Goal: Task Accomplishment & Management: Use online tool/utility

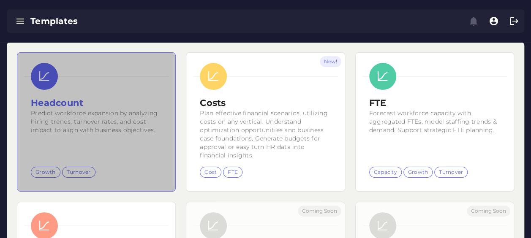
click at [107, 107] on h2 "Headcount" at bounding box center [96, 103] width 131 height 13
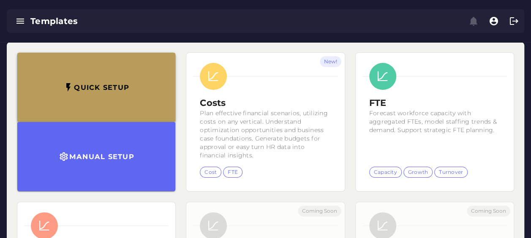
click at [111, 69] on button "Quick setup" at bounding box center [96, 87] width 158 height 69
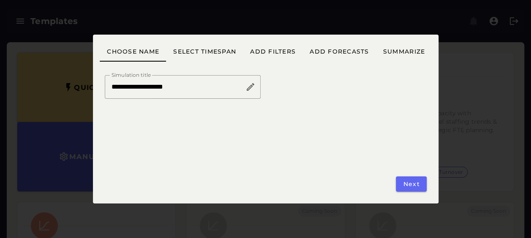
click at [391, 179] on div "Next" at bounding box center [409, 170] width 46 height 53
click at [422, 184] on button "Next" at bounding box center [411, 184] width 30 height 15
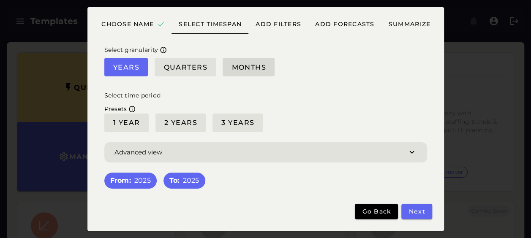
click at [247, 68] on span "Months" at bounding box center [248, 67] width 35 height 8
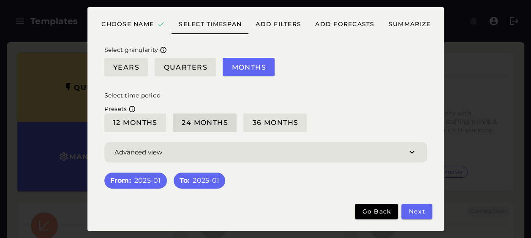
click at [222, 121] on span "24 Months" at bounding box center [204, 123] width 47 height 8
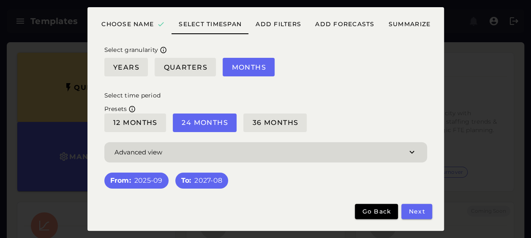
click at [403, 143] on span "button" at bounding box center [265, 152] width 323 height 20
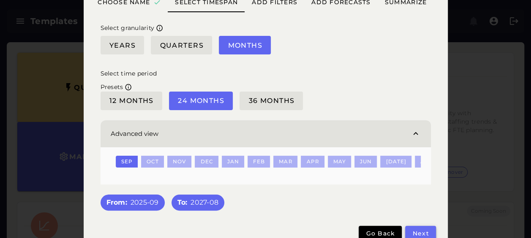
click at [418, 233] on span "Next" at bounding box center [420, 234] width 17 height 8
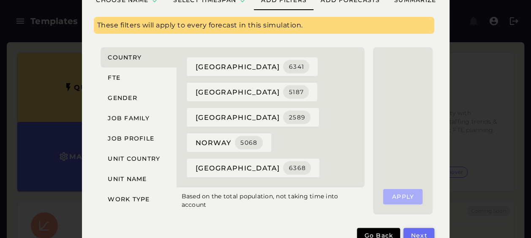
click at [421, 230] on button "Next" at bounding box center [419, 235] width 30 height 15
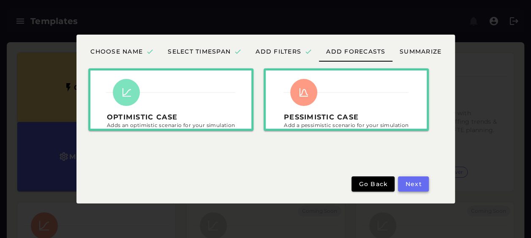
click at [416, 188] on button "Next" at bounding box center [413, 184] width 30 height 15
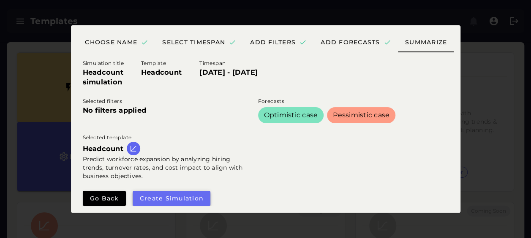
click at [188, 191] on button "Create simulation" at bounding box center [172, 198] width 78 height 15
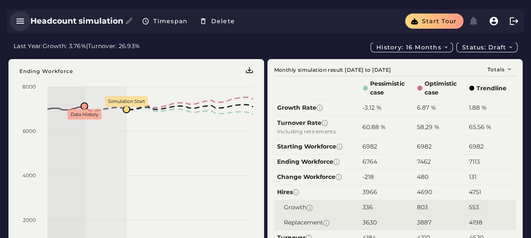
click at [25, 23] on button "button" at bounding box center [20, 21] width 20 height 20
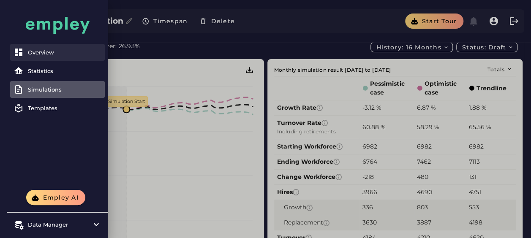
click at [36, 48] on link "Overview" at bounding box center [57, 52] width 95 height 17
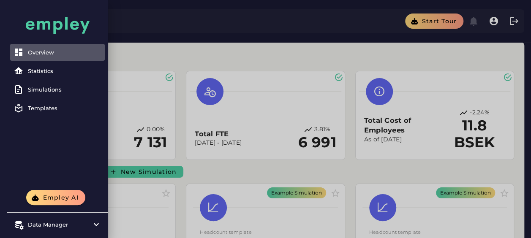
click at [261, 40] on div at bounding box center [265, 190] width 531 height 380
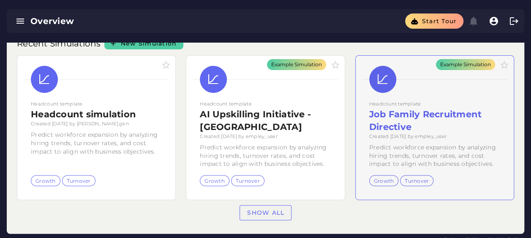
scroll to position [141, 0]
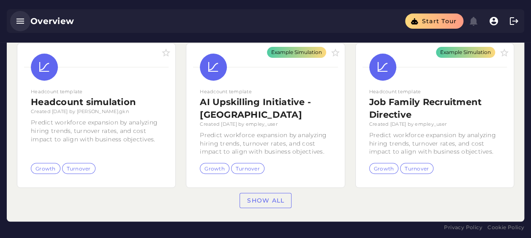
click at [19, 18] on icon "button" at bounding box center [20, 21] width 10 height 10
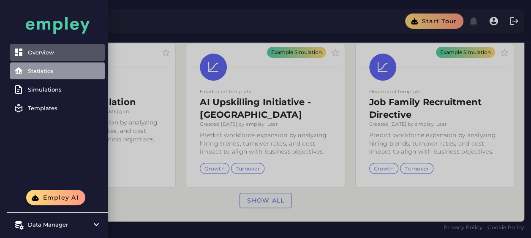
click at [42, 69] on div "Statistics" at bounding box center [65, 71] width 74 height 7
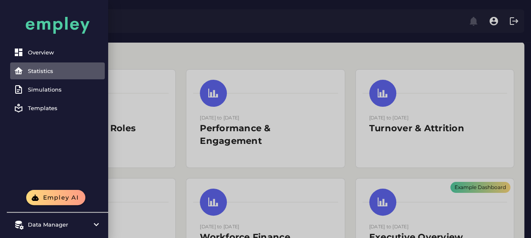
click at [194, 68] on div at bounding box center [265, 195] width 531 height 391
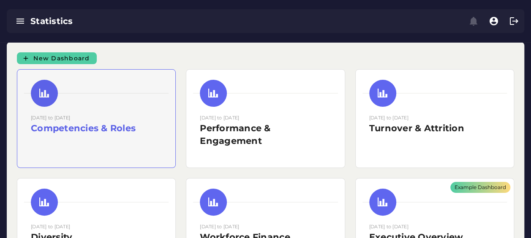
click at [110, 123] on h2 "Competencies & Roles" at bounding box center [96, 128] width 131 height 13
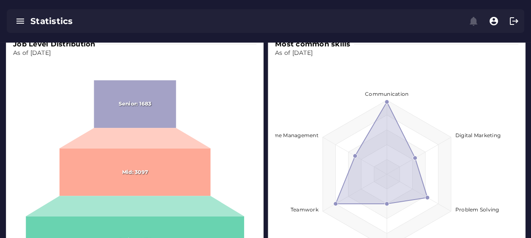
scroll to position [169, 0]
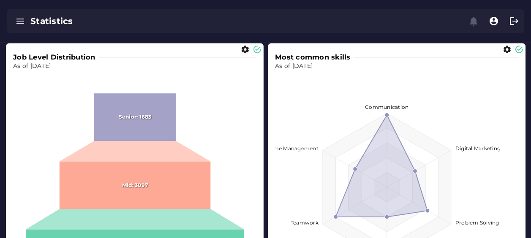
click at [247, 47] on icon "button" at bounding box center [245, 49] width 9 height 9
click at [246, 50] on icon "button" at bounding box center [245, 49] width 9 height 9
click at [247, 49] on icon "button" at bounding box center [245, 49] width 9 height 9
click at [509, 49] on icon "button" at bounding box center [507, 49] width 9 height 9
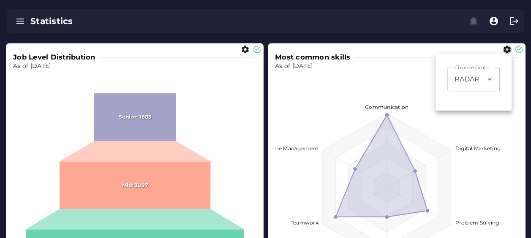
click at [478, 90] on div "RADAR *****" at bounding box center [466, 80] width 36 height 24
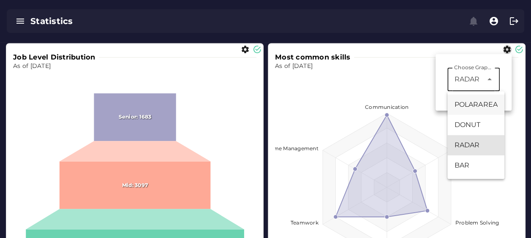
click at [479, 103] on div "POLARAREA" at bounding box center [475, 105] width 43 height 10
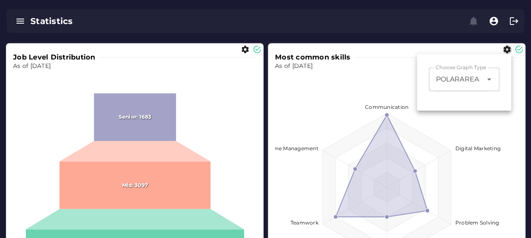
click at [445, 82] on span "POLARAREA" at bounding box center [457, 79] width 43 height 10
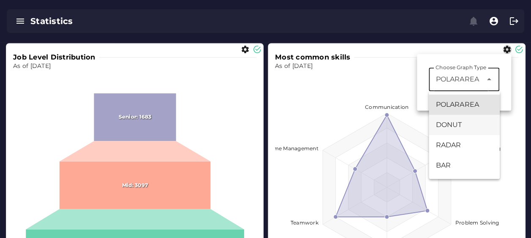
click at [459, 125] on div "DONUT" at bounding box center [464, 125] width 57 height 10
type input "*****"
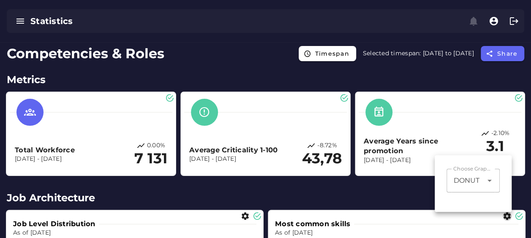
scroll to position [0, 0]
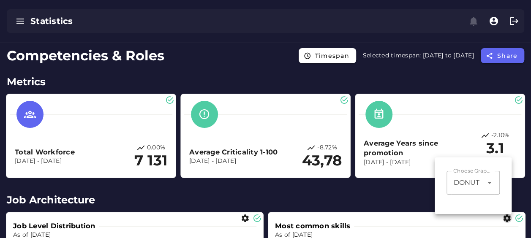
click at [281, 84] on h2 "Metrics" at bounding box center [266, 81] width 518 height 15
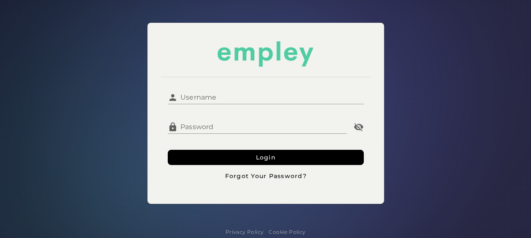
click at [249, 90] on input "Username" at bounding box center [271, 94] width 186 height 20
type input "*********"
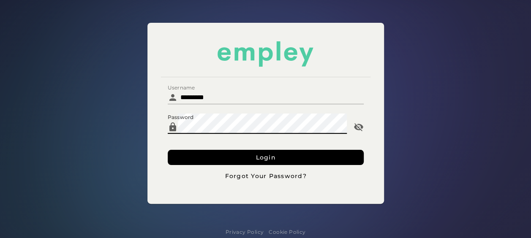
click at [168, 150] on button "Login" at bounding box center [266, 157] width 196 height 15
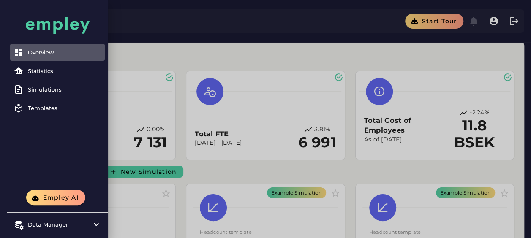
click at [221, 169] on div at bounding box center [265, 190] width 531 height 380
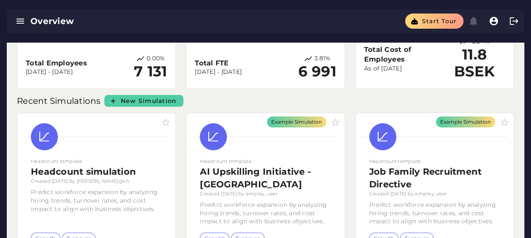
scroll to position [85, 0]
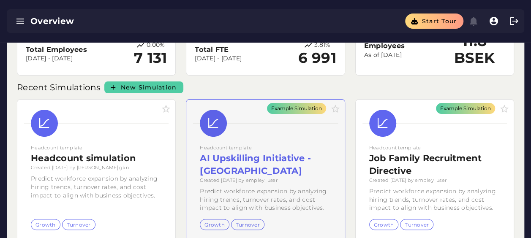
click at [285, 196] on div "Example Simulation" at bounding box center [265, 172] width 158 height 145
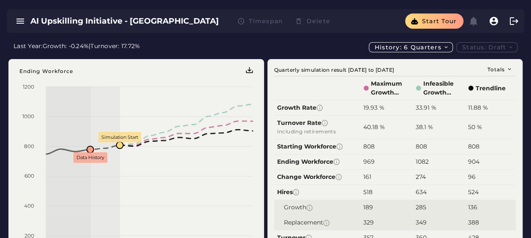
click at [248, 45] on div "Last Year: Growth: -0.24% | Turnover: 17.72% History: 6 quarters Status: Draft" at bounding box center [266, 47] width 504 height 10
click at [25, 14] on button "button" at bounding box center [20, 21] width 20 height 20
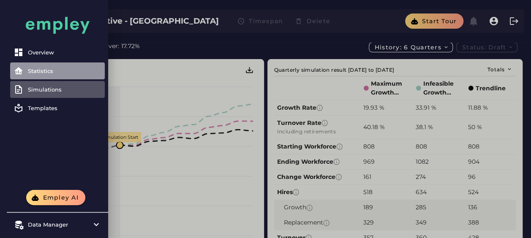
click at [38, 75] on link "Statistics" at bounding box center [57, 71] width 95 height 17
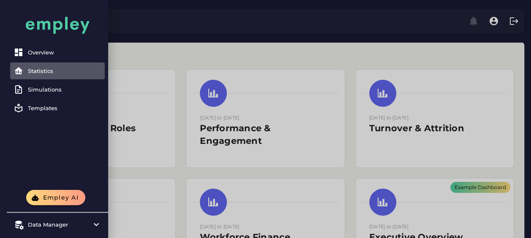
click at [235, 44] on div at bounding box center [265, 195] width 531 height 391
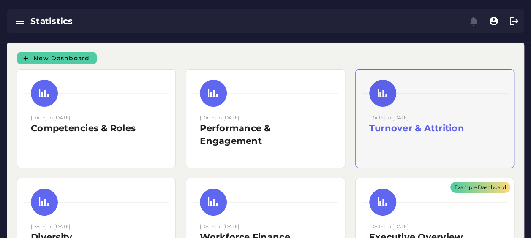
click at [386, 136] on div at bounding box center [434, 141] width 131 height 13
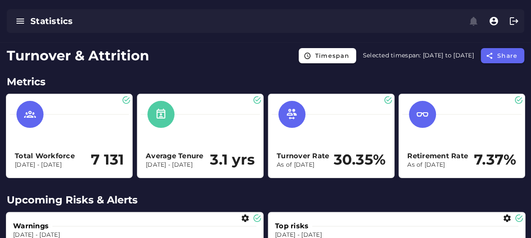
click at [16, 21] on icon "button" at bounding box center [20, 21] width 10 height 10
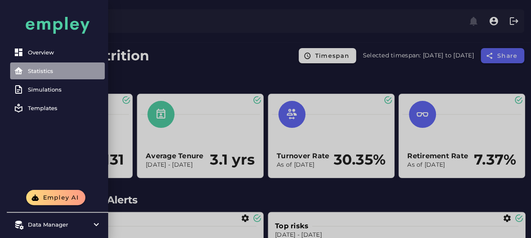
click at [36, 68] on div "Statistics" at bounding box center [65, 71] width 74 height 7
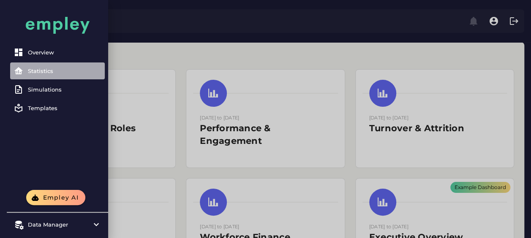
click at [33, 68] on div "Statistics" at bounding box center [65, 71] width 74 height 7
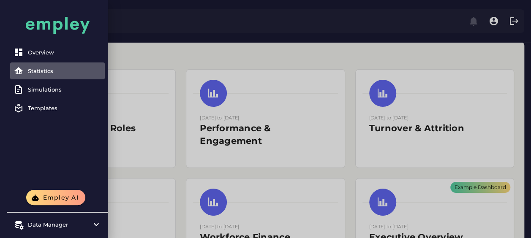
click at [319, 57] on div at bounding box center [265, 195] width 531 height 391
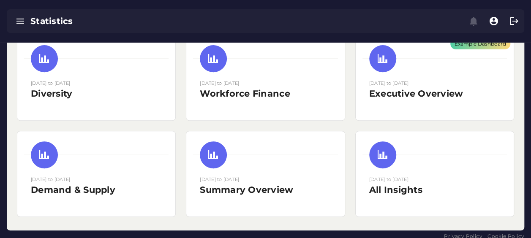
scroll to position [152, 0]
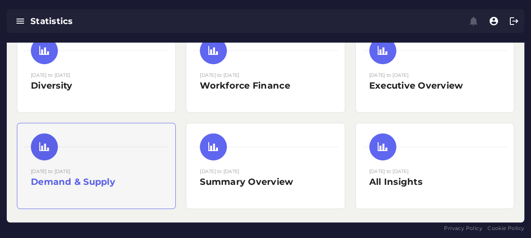
click at [168, 178] on div "[DATE] to [DATE] Demand & Supply" at bounding box center [96, 165] width 158 height 85
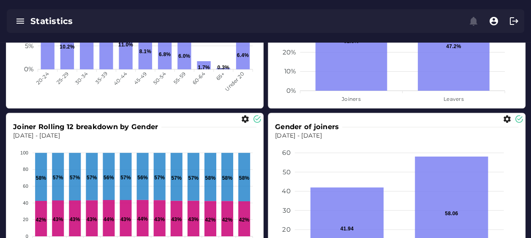
scroll to position [347, 0]
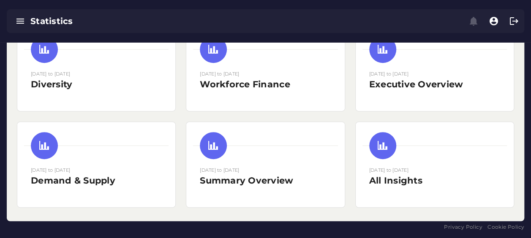
scroll to position [152, 0]
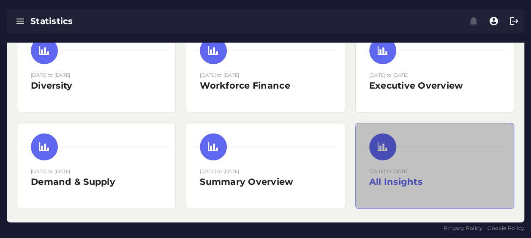
click at [473, 174] on div "[DATE] to [DATE] All Insights" at bounding box center [434, 177] width 131 height 21
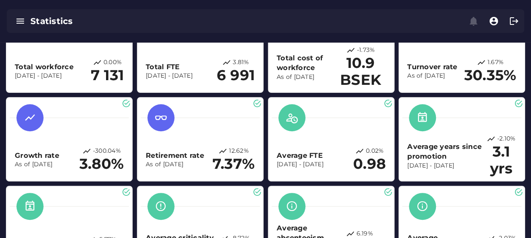
scroll to position [85, 0]
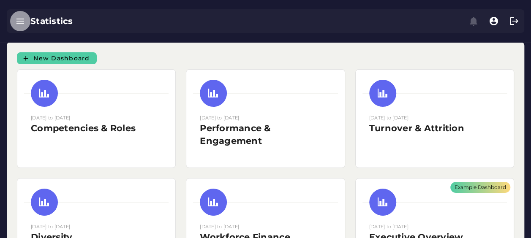
click at [19, 14] on button "button" at bounding box center [20, 21] width 20 height 20
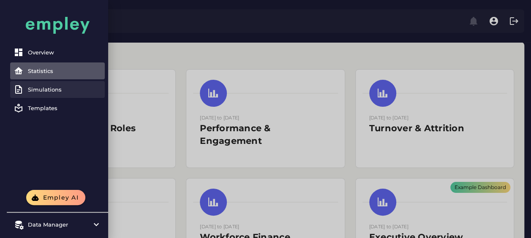
click at [44, 87] on div "Simulations" at bounding box center [65, 89] width 74 height 7
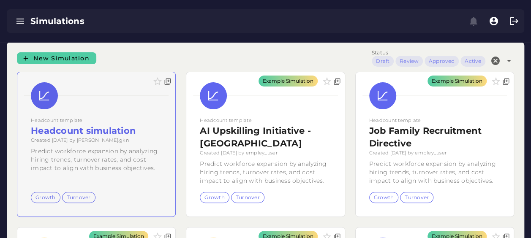
click at [115, 129] on div at bounding box center [96, 144] width 158 height 145
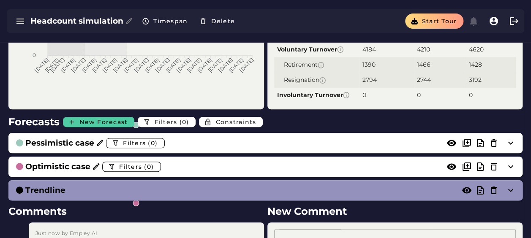
scroll to position [199, 0]
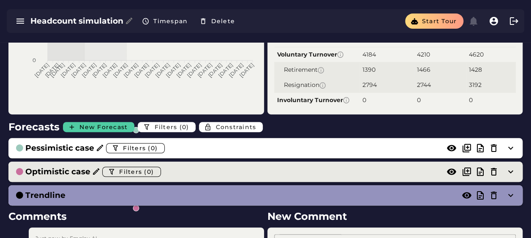
click at [92, 168] on icon at bounding box center [96, 172] width 8 height 8
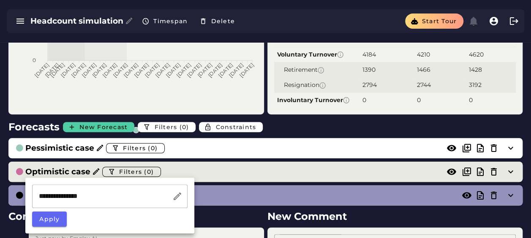
click at [92, 168] on icon at bounding box center [96, 172] width 8 height 8
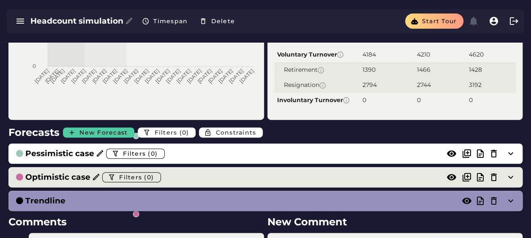
click at [75, 178] on h3 "Optimistic case" at bounding box center [57, 178] width 65 height 12
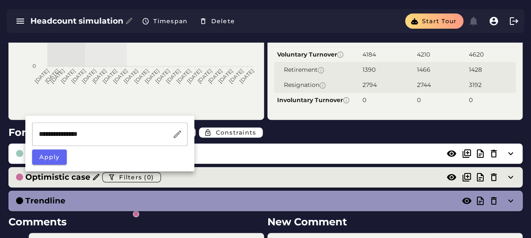
click at [282, 172] on div "Optimistic case Filters (0)" at bounding box center [257, 178] width 484 height 14
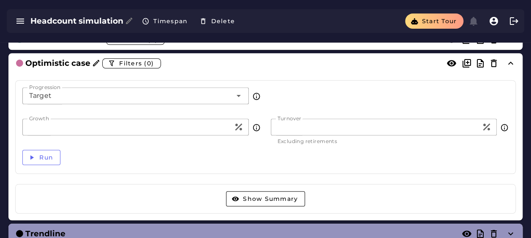
scroll to position [325, 0]
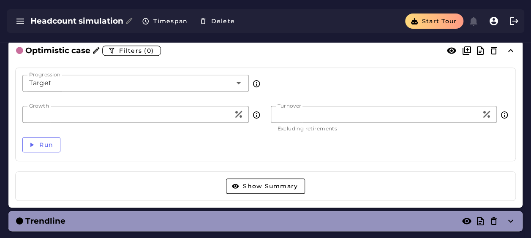
drag, startPoint x: 6, startPoint y: 111, endPoint x: 0, endPoint y: 109, distance: 6.2
click at [0, 109] on html "Overview Statistics Simulations Templates Empley AI Data Manager Versions Impor…" at bounding box center [265, 12] width 531 height 675
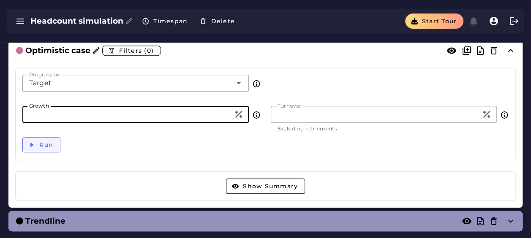
type input "**"
click at [43, 143] on span "Run" at bounding box center [46, 145] width 14 height 8
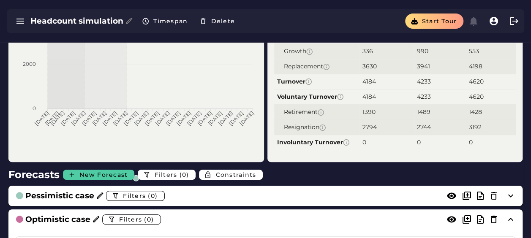
scroll to position [0, 0]
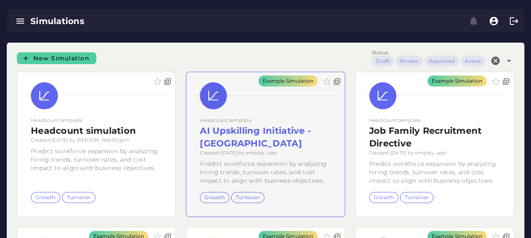
click at [279, 151] on div "Example Simulation" at bounding box center [265, 144] width 158 height 145
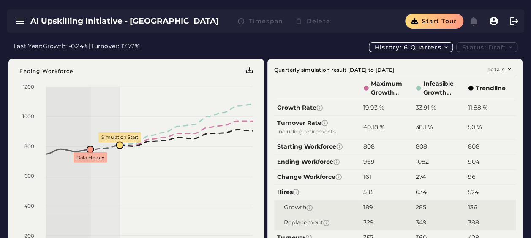
click at [265, 48] on div "Last Year: Growth: -0.24% | Turnover: 17.72% History: 6 quarters Status: Draft" at bounding box center [266, 47] width 504 height 10
click at [15, 22] on icon "button" at bounding box center [20, 21] width 10 height 10
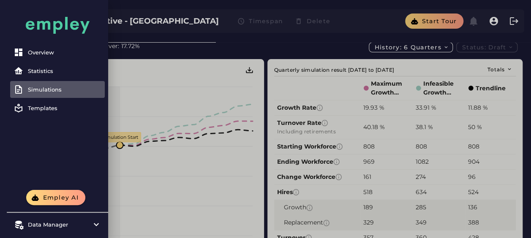
click at [49, 90] on div "Simulations" at bounding box center [65, 89] width 74 height 7
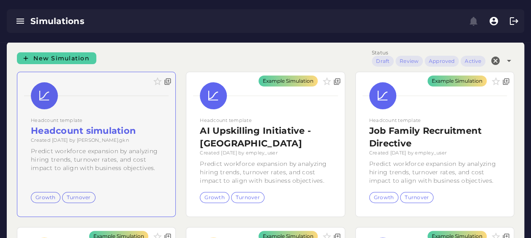
click at [109, 112] on div at bounding box center [96, 144] width 158 height 145
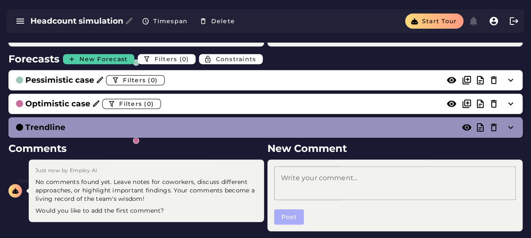
scroll to position [289, 0]
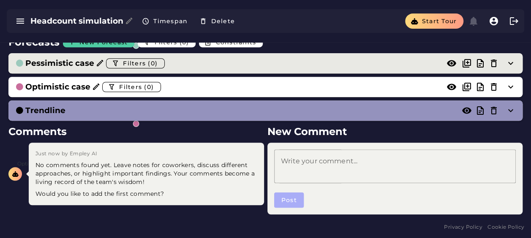
click at [254, 60] on div "Pessimistic case Filters (0)" at bounding box center [257, 64] width 484 height 14
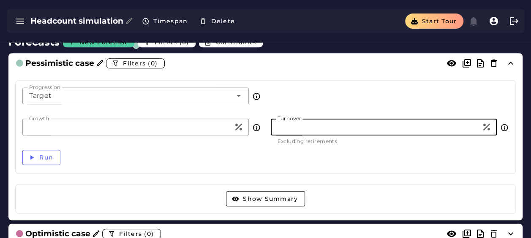
drag, startPoint x: 291, startPoint y: 125, endPoint x: 250, endPoint y: 122, distance: 40.7
click at [250, 122] on div "Growth ** Growth Turnover * Turnover Excluding retirements" at bounding box center [265, 132] width 497 height 26
type input "*"
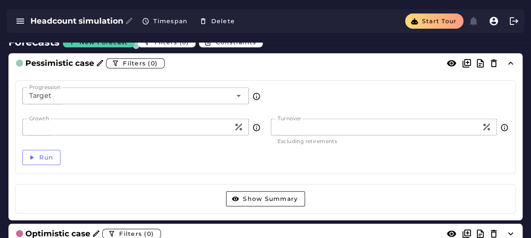
click at [465, 147] on div "Run" at bounding box center [265, 157] width 497 height 25
click at [40, 158] on span "Run" at bounding box center [46, 158] width 14 height 8
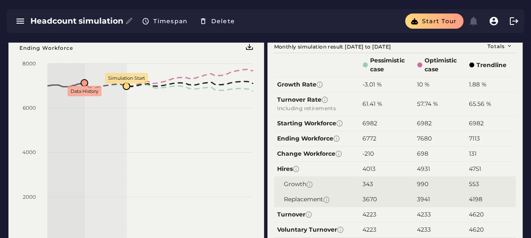
scroll to position [0, 0]
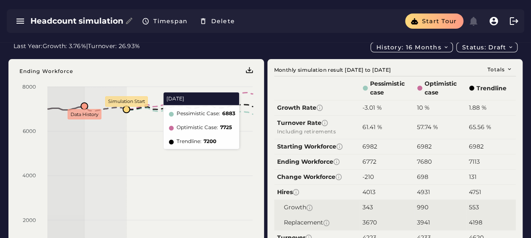
click at [266, 130] on div "Totals Monthly simulation result [DATE] to [DATE] Pessimistic case Optimistic c…" at bounding box center [394, 189] width 257 height 270
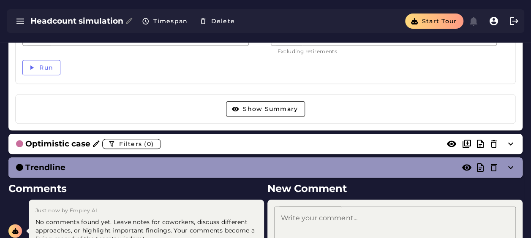
scroll to position [435, 0]
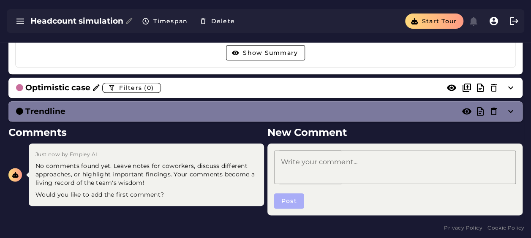
click at [236, 111] on div "Trendline" at bounding box center [257, 112] width 484 height 12
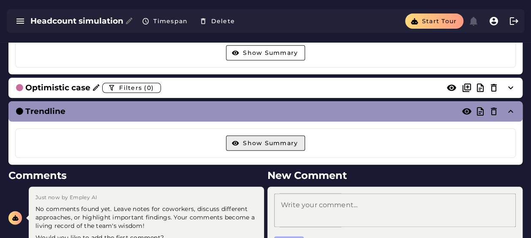
click at [258, 139] on span "Show Summary" at bounding box center [270, 143] width 55 height 8
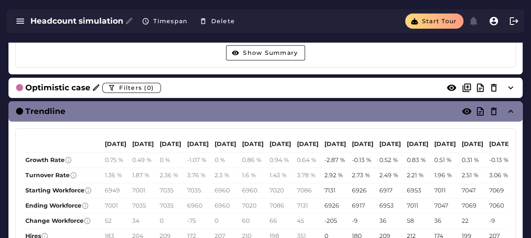
click at [220, 107] on div "Trendline" at bounding box center [257, 112] width 484 height 12
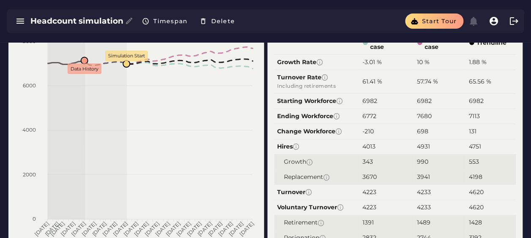
scroll to position [13, 0]
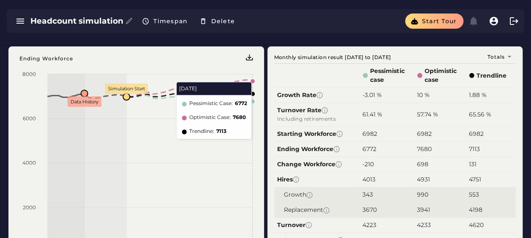
click at [260, 46] on div "Ending Workforce 8000 8000 6000 6000 4000 4000 2000 2000 0 0 [DATE] [DATE] [DAT…" at bounding box center [136, 175] width 256 height 259
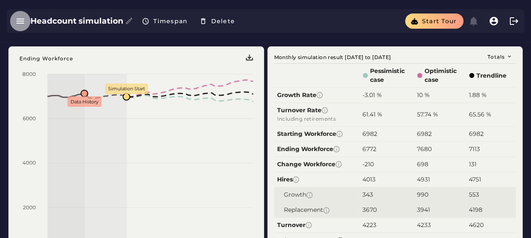
click at [19, 22] on icon "button" at bounding box center [20, 21] width 10 height 10
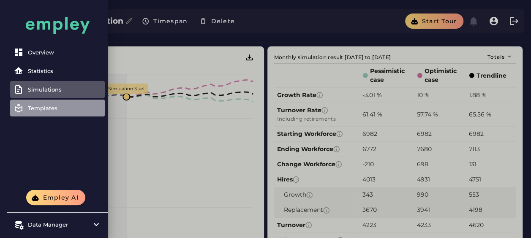
click at [36, 108] on div "Templates" at bounding box center [65, 108] width 74 height 7
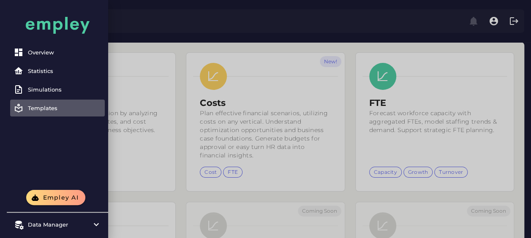
click at [346, 117] on div at bounding box center [265, 185] width 531 height 371
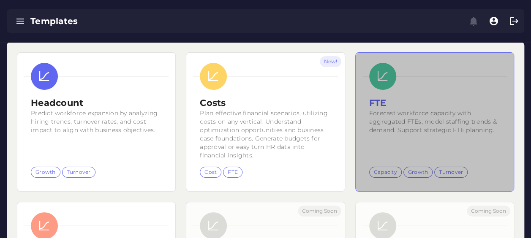
click at [412, 119] on small "Forecast workforce capacity with aggregated FTEs, model staffing trends & deman…" at bounding box center [433, 121] width 128 height 25
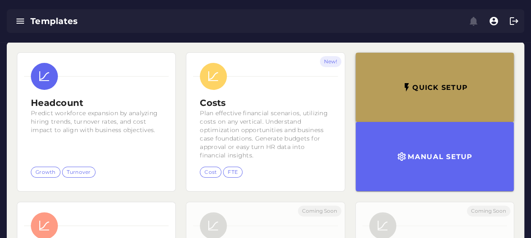
click at [413, 79] on button "Quick setup" at bounding box center [435, 87] width 158 height 69
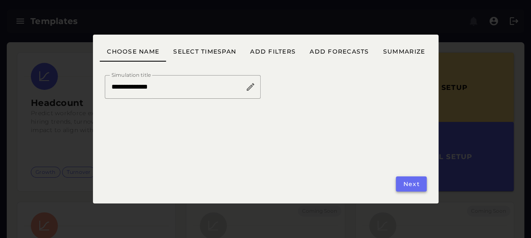
click at [416, 182] on span "Next" at bounding box center [411, 184] width 17 height 8
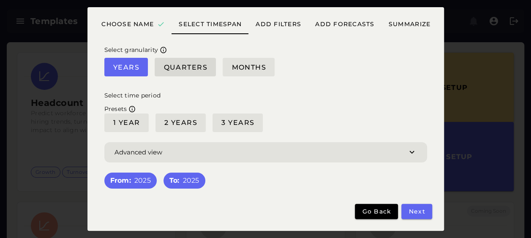
click at [183, 63] on button "Quarters" at bounding box center [185, 67] width 61 height 19
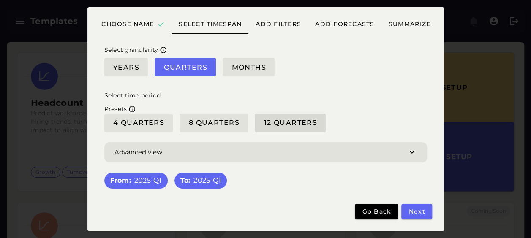
click at [275, 123] on span "12 Quarters" at bounding box center [290, 123] width 54 height 8
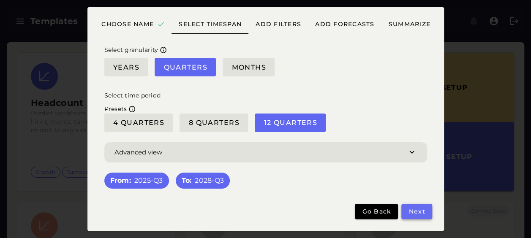
click at [413, 210] on span "Next" at bounding box center [416, 212] width 17 height 8
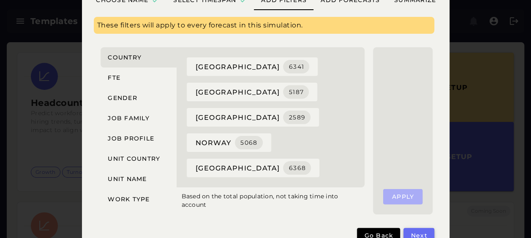
click at [415, 234] on span "Next" at bounding box center [418, 236] width 17 height 8
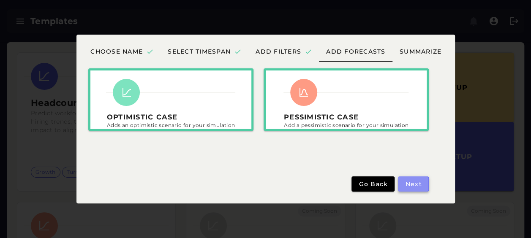
click at [407, 185] on span "Next" at bounding box center [413, 184] width 17 height 8
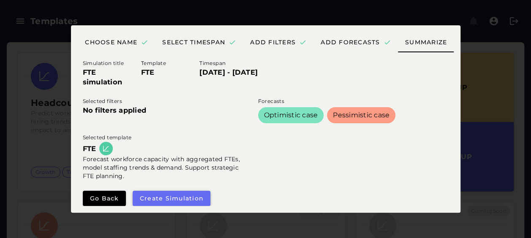
click at [183, 196] on span "Create simulation" at bounding box center [171, 199] width 65 height 8
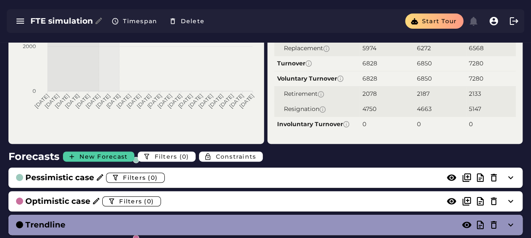
scroll to position [211, 0]
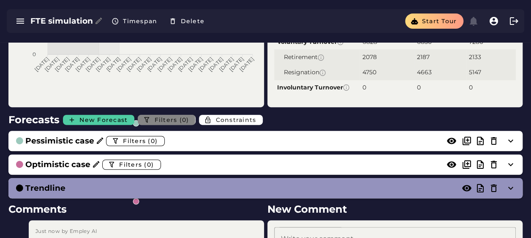
click at [176, 122] on span "Filters (0)" at bounding box center [171, 120] width 35 height 8
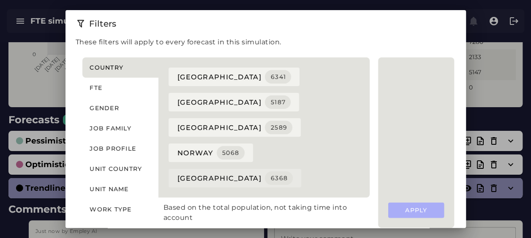
click at [270, 175] on div "6368" at bounding box center [279, 179] width 18 height 8
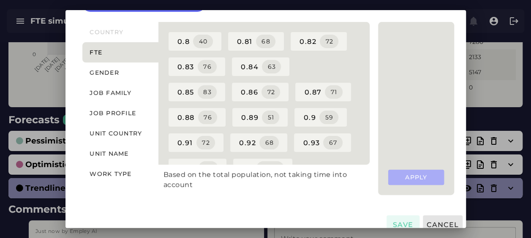
scroll to position [86, 0]
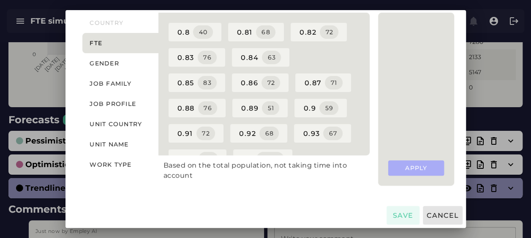
click at [329, 199] on div "These filters will apply to every forecast in this simulation. Selected filters…" at bounding box center [266, 77] width 401 height 252
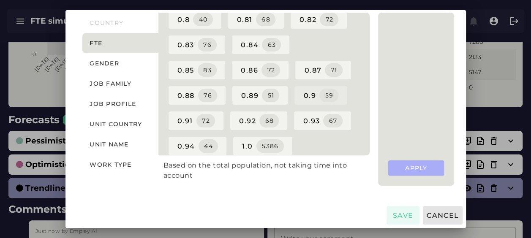
scroll to position [63, 0]
click at [405, 210] on button "Save" at bounding box center [403, 215] width 33 height 19
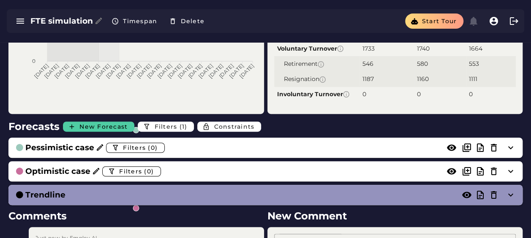
scroll to position [211, 0]
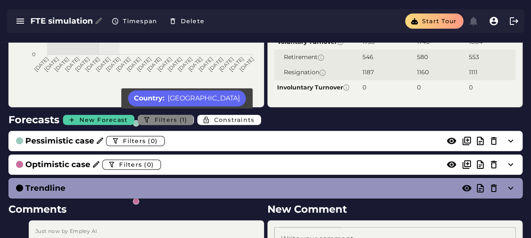
click at [154, 120] on span "Filters (1)" at bounding box center [170, 120] width 33 height 8
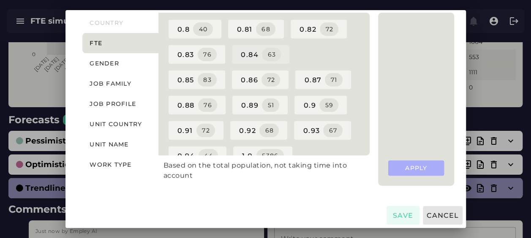
scroll to position [0, 0]
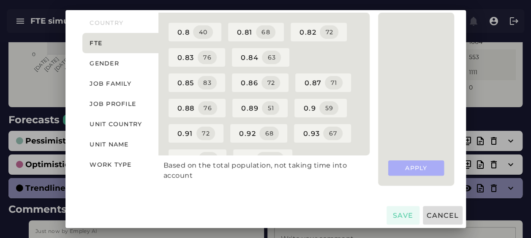
click at [429, 215] on span "Cancel" at bounding box center [442, 216] width 33 height 8
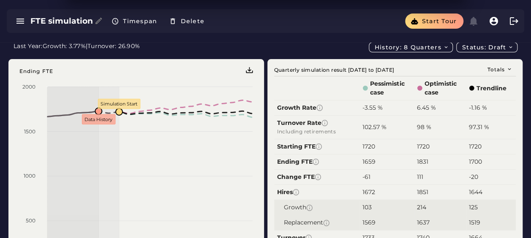
scroll to position [211, 0]
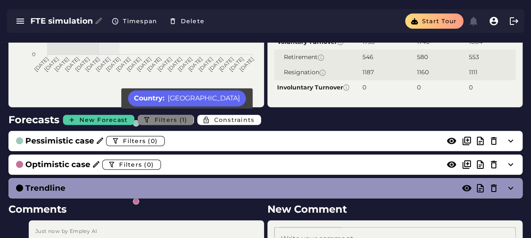
click at [154, 118] on span "Filters (1)" at bounding box center [170, 120] width 33 height 8
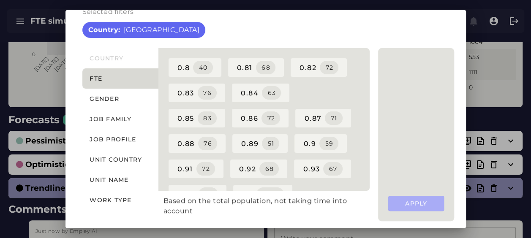
scroll to position [0, 0]
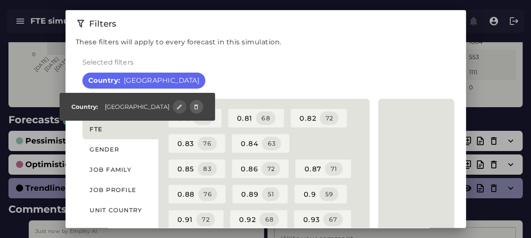
click at [193, 107] on icon "button" at bounding box center [196, 107] width 6 height 6
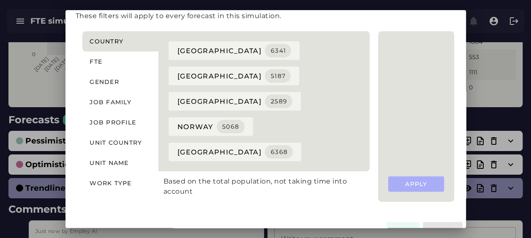
scroll to position [34, 0]
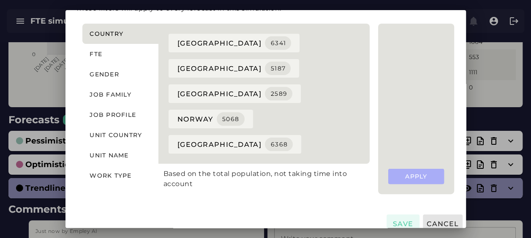
type button "fte"
click at [205, 138] on span "sweden 6368" at bounding box center [235, 145] width 116 height 14
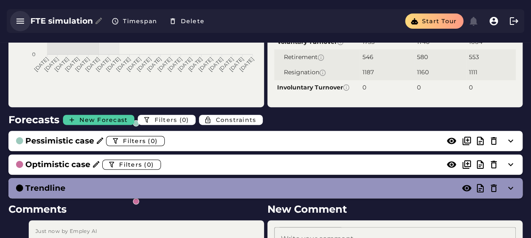
click at [19, 15] on button "button" at bounding box center [20, 21] width 20 height 20
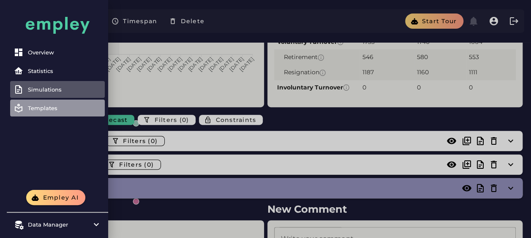
click at [38, 110] on div "Templates" at bounding box center [65, 108] width 74 height 7
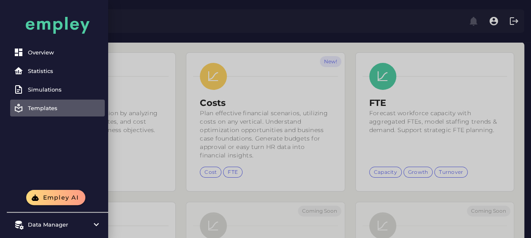
click at [346, 87] on div at bounding box center [265, 185] width 531 height 371
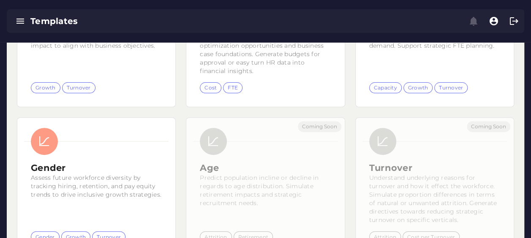
scroll to position [127, 0]
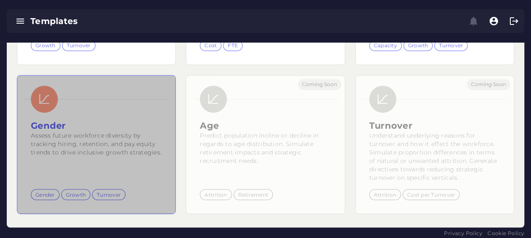
click at [120, 153] on small "Assess future workforce diversity by tracking hiring, retention, and pay equity…" at bounding box center [96, 144] width 131 height 25
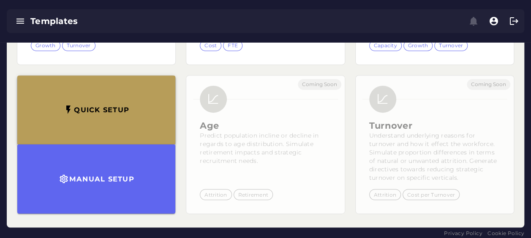
click at [120, 107] on h3 "Quick setup" at bounding box center [102, 110] width 56 height 8
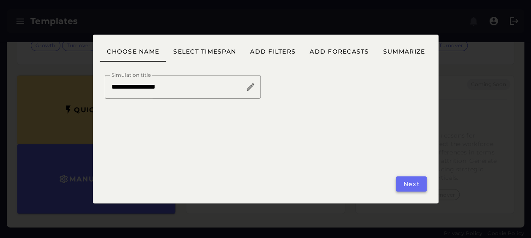
click at [414, 183] on span "Next" at bounding box center [411, 184] width 17 height 8
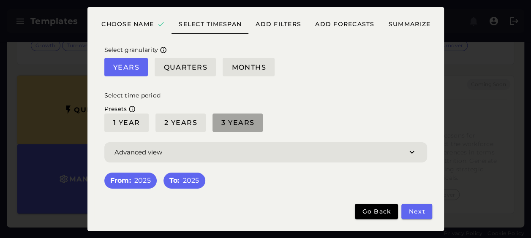
click at [233, 128] on button "3 Years" at bounding box center [238, 123] width 50 height 19
click at [420, 213] on span "Next" at bounding box center [416, 212] width 17 height 8
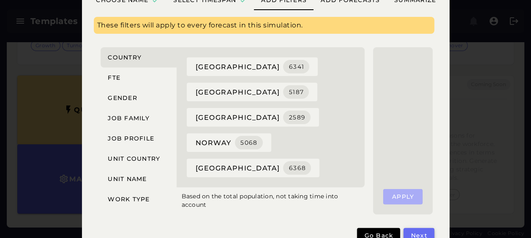
click at [420, 228] on button "Next" at bounding box center [419, 235] width 30 height 15
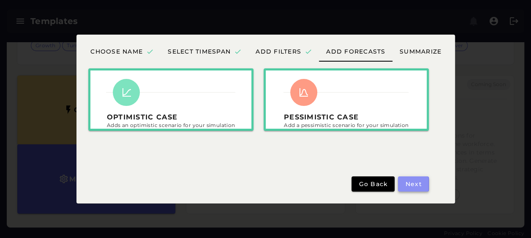
click at [414, 183] on span "Next" at bounding box center [413, 184] width 17 height 8
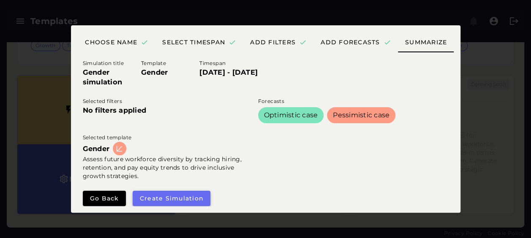
click at [158, 197] on span "Create simulation" at bounding box center [171, 199] width 65 height 8
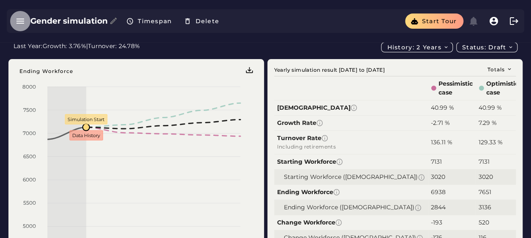
click at [23, 24] on icon "button" at bounding box center [20, 21] width 10 height 10
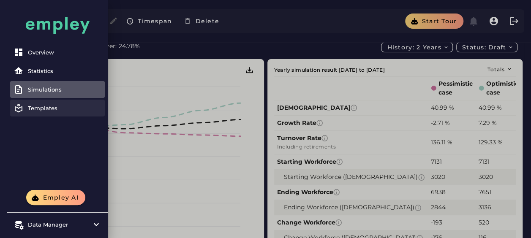
click at [34, 113] on link "Templates" at bounding box center [57, 108] width 95 height 17
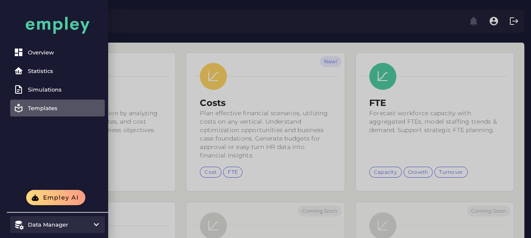
click at [97, 226] on icon at bounding box center [96, 225] width 10 height 10
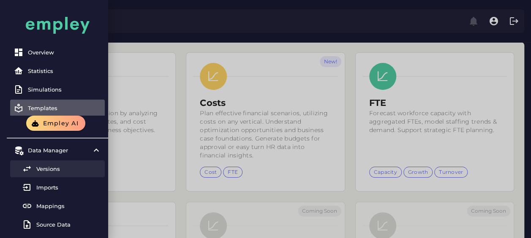
click at [68, 172] on div "Versions" at bounding box center [68, 169] width 65 height 7
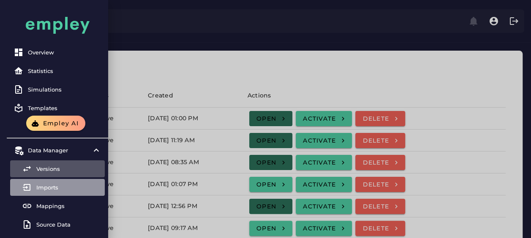
click at [65, 188] on div "Imports" at bounding box center [68, 187] width 65 height 7
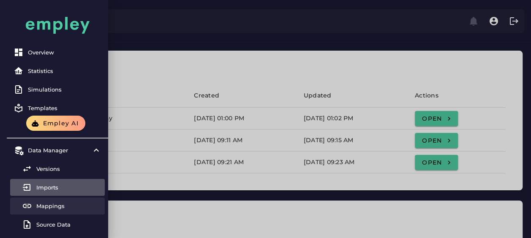
click at [65, 205] on div "Mappings" at bounding box center [68, 206] width 65 height 7
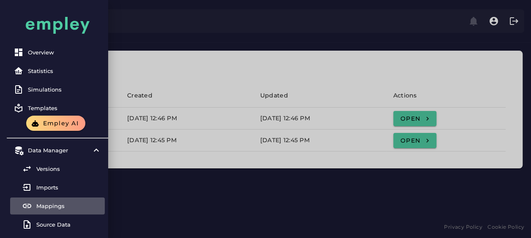
click at [222, 161] on div at bounding box center [265, 119] width 531 height 238
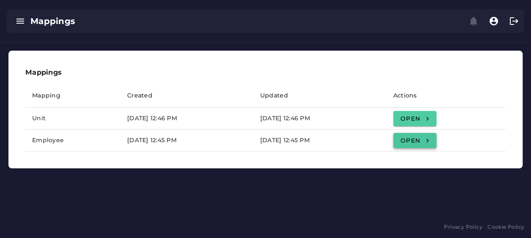
click at [437, 142] on link "Open" at bounding box center [414, 140] width 43 height 15
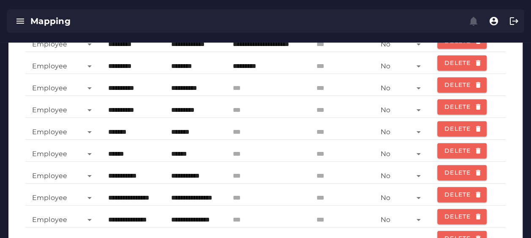
scroll to position [463, 0]
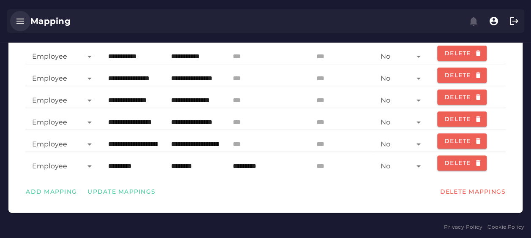
click at [20, 19] on icon "button" at bounding box center [20, 21] width 10 height 10
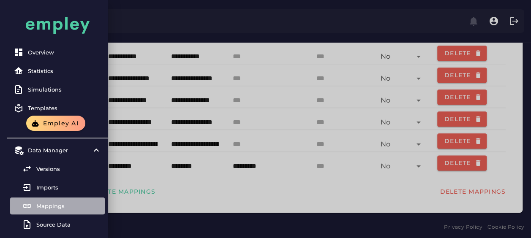
click at [59, 205] on div "Mappings" at bounding box center [68, 206] width 65 height 7
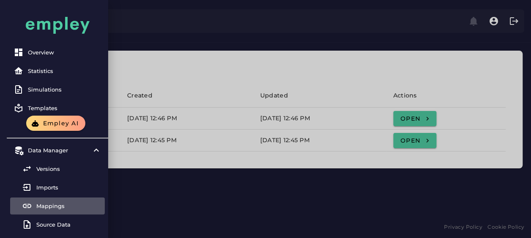
click at [207, 194] on div at bounding box center [265, 119] width 531 height 238
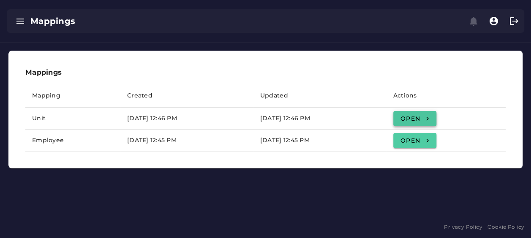
click at [432, 114] on link "Open" at bounding box center [414, 118] width 43 height 15
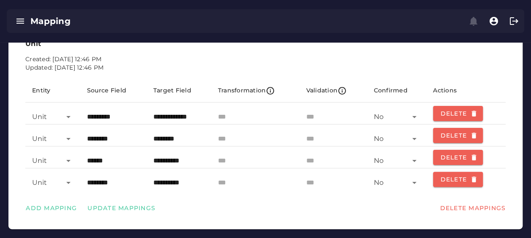
scroll to position [45, 0]
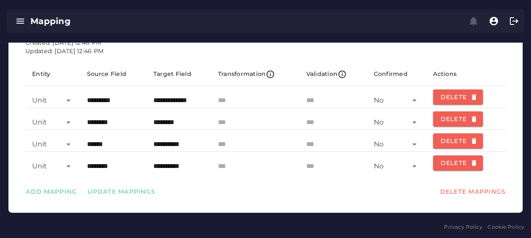
click at [72, 98] on icon at bounding box center [68, 101] width 10 height 10
click at [213, 49] on p "Updated: [DATE] 12:46 PM" at bounding box center [265, 51] width 481 height 8
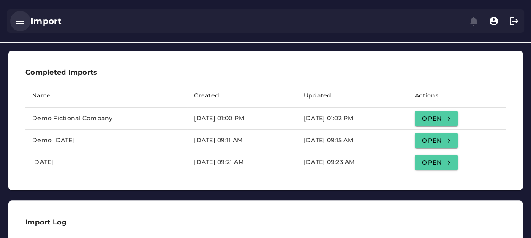
click at [19, 22] on icon "button" at bounding box center [20, 21] width 10 height 10
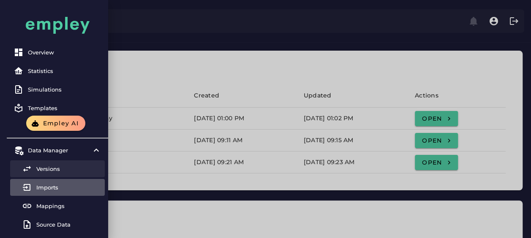
click at [56, 170] on div "Versions" at bounding box center [68, 169] width 65 height 7
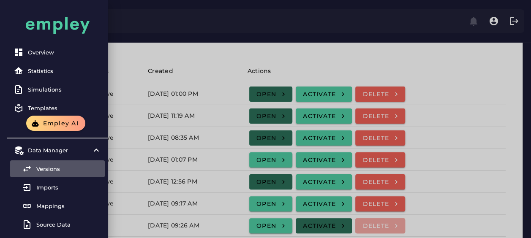
scroll to position [42, 0]
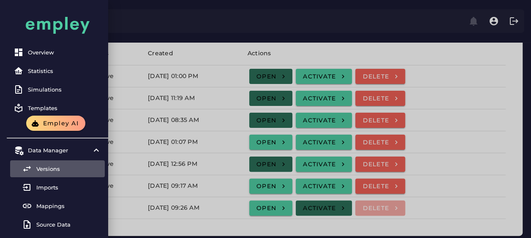
click at [227, 88] on div at bounding box center [265, 110] width 531 height 304
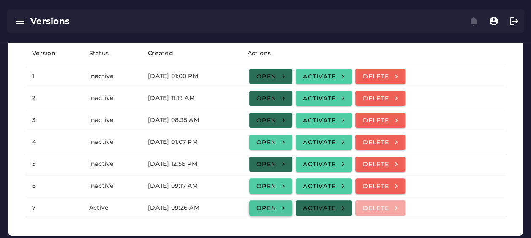
click at [292, 213] on link "Open" at bounding box center [270, 208] width 43 height 15
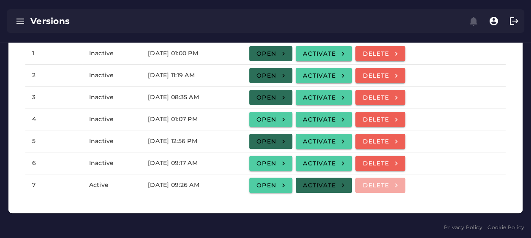
scroll to position [66, 0]
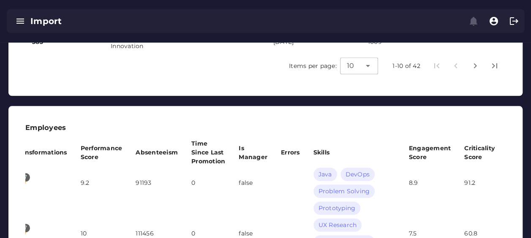
scroll to position [412, 0]
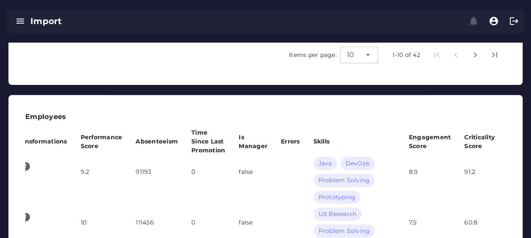
drag, startPoint x: 327, startPoint y: 119, endPoint x: 322, endPoint y: 129, distance: 10.8
click at [327, 120] on h3 "Employees" at bounding box center [265, 117] width 481 height 10
click at [310, 149] on th "Skills" at bounding box center [355, 141] width 96 height 27
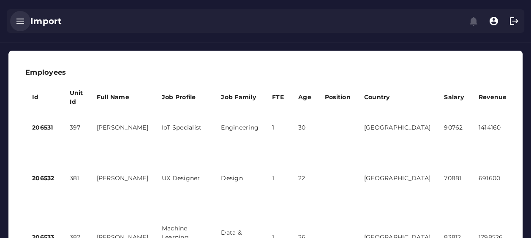
scroll to position [454, 0]
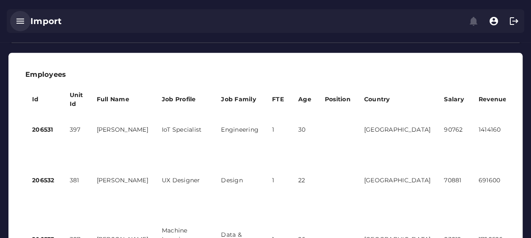
click at [21, 25] on icon "button" at bounding box center [20, 21] width 10 height 10
